Goal: Information Seeking & Learning: Find specific fact

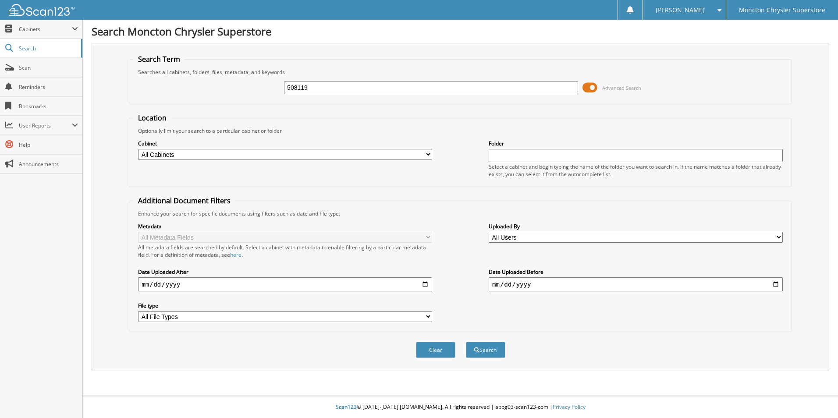
type input "508119"
click at [466, 342] on button "Search" at bounding box center [485, 350] width 39 height 16
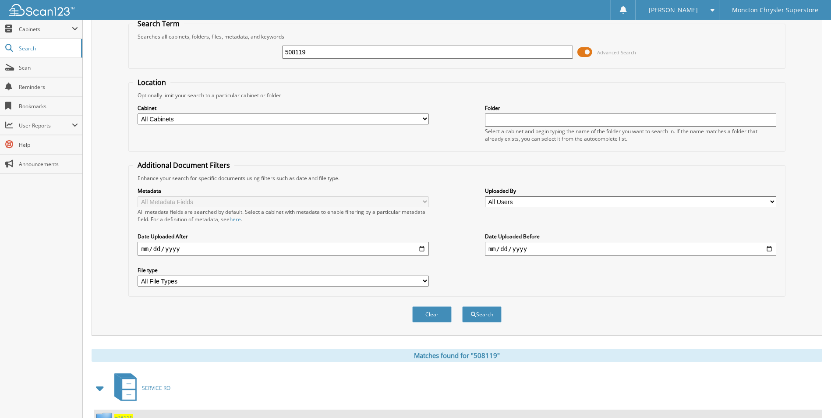
scroll to position [125, 0]
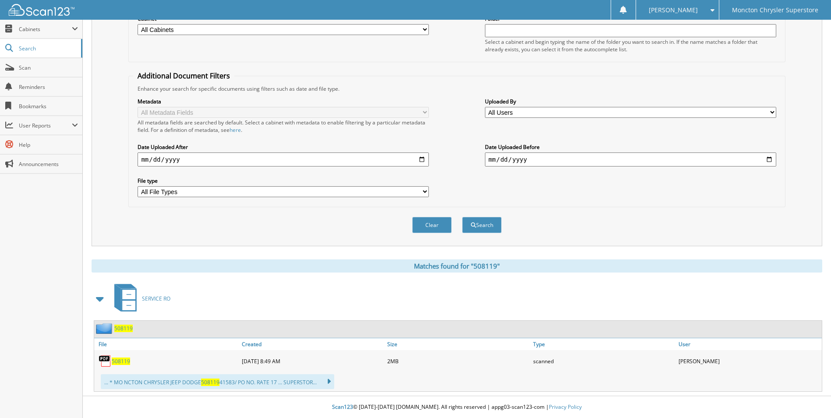
click at [125, 363] on span "508119" at bounding box center [121, 360] width 18 height 7
